Goal: Find specific page/section: Find specific page/section

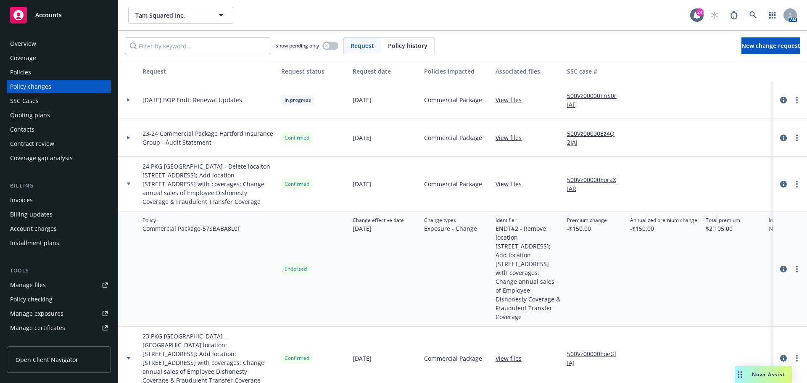
scroll to position [42, 0]
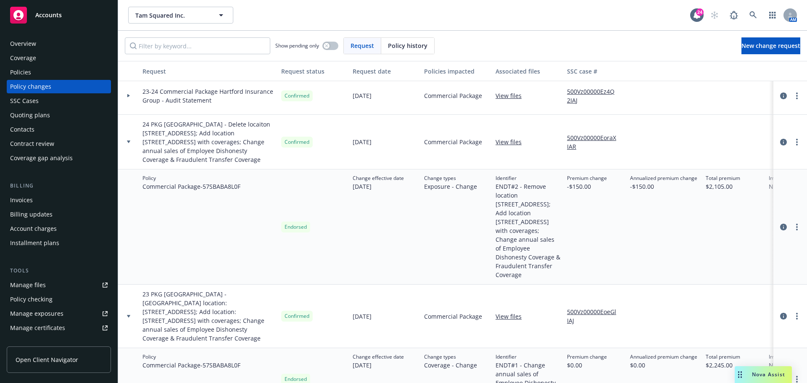
click at [54, 74] on div "Policies" at bounding box center [58, 72] width 97 height 13
